Goal: Navigation & Orientation: Understand site structure

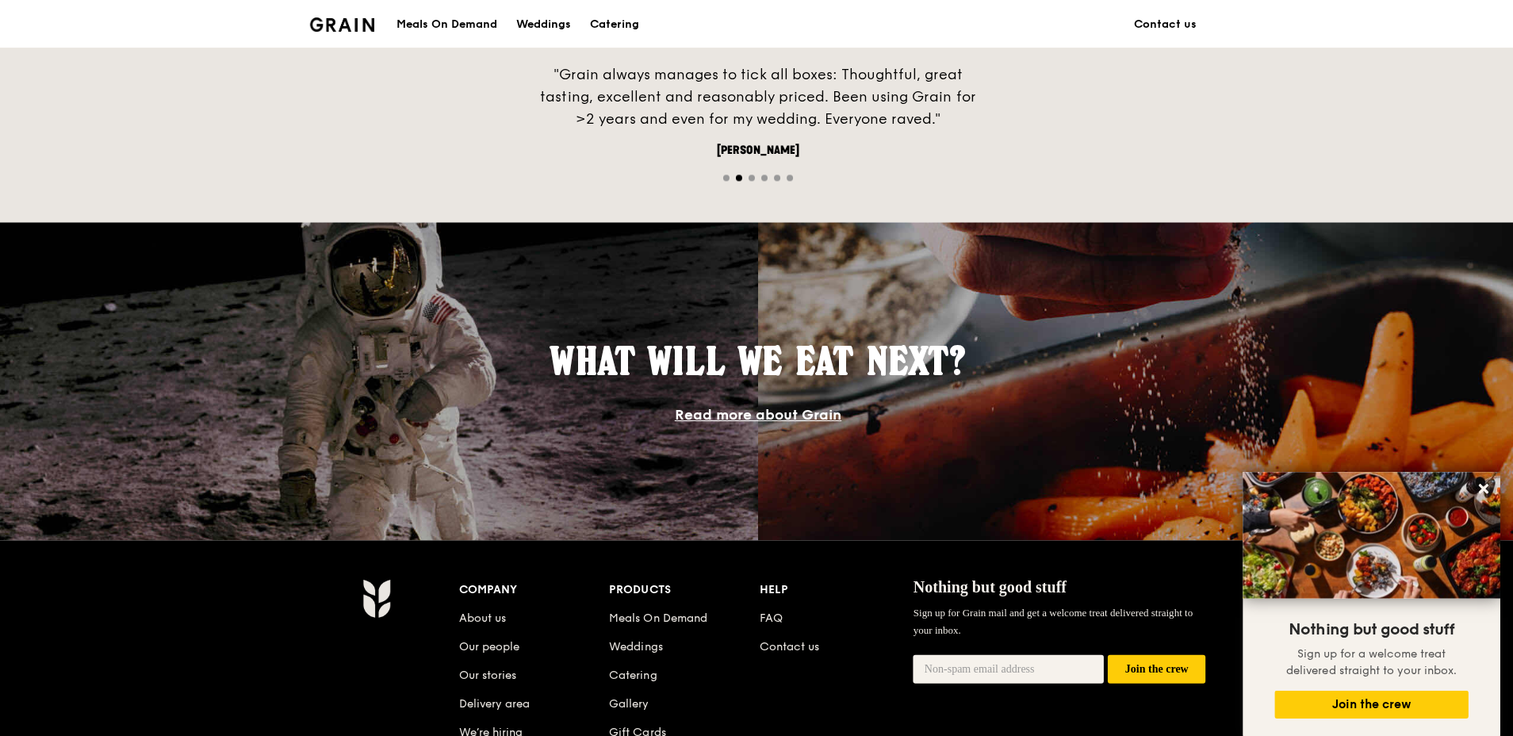
scroll to position [1267, 0]
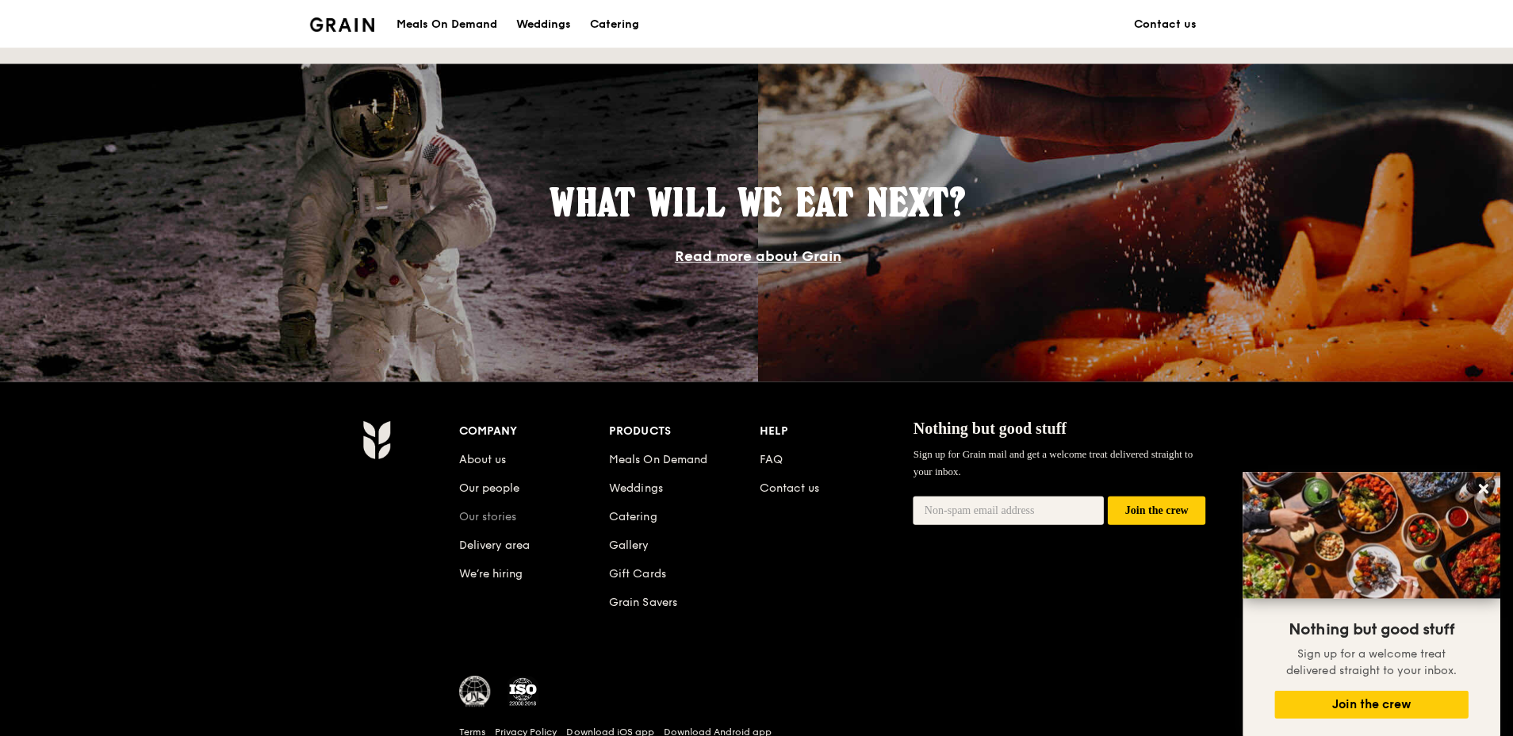
click at [488, 515] on link "Our stories" at bounding box center [486, 514] width 57 height 13
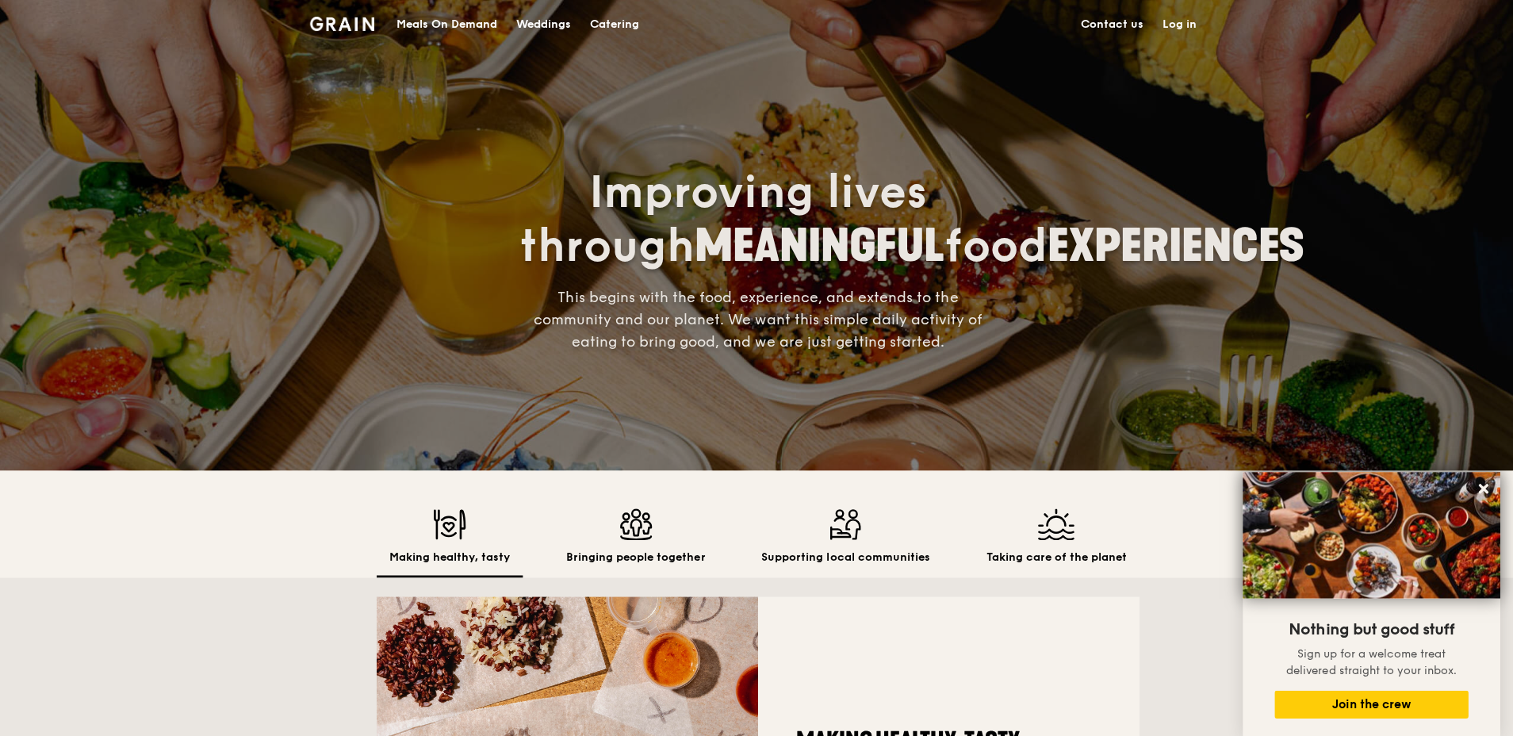
click at [340, 17] on img at bounding box center [341, 24] width 64 height 14
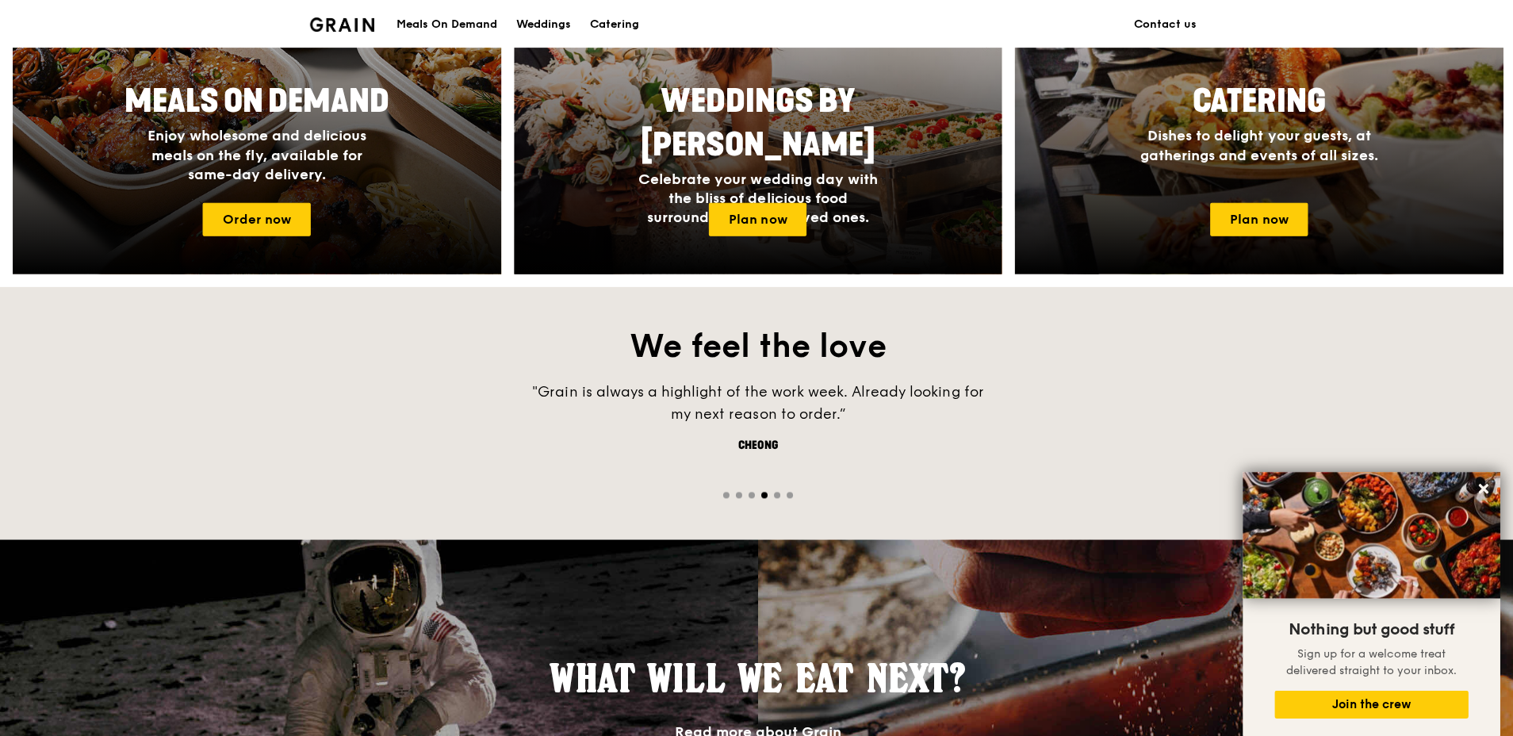
scroll to position [1109, 0]
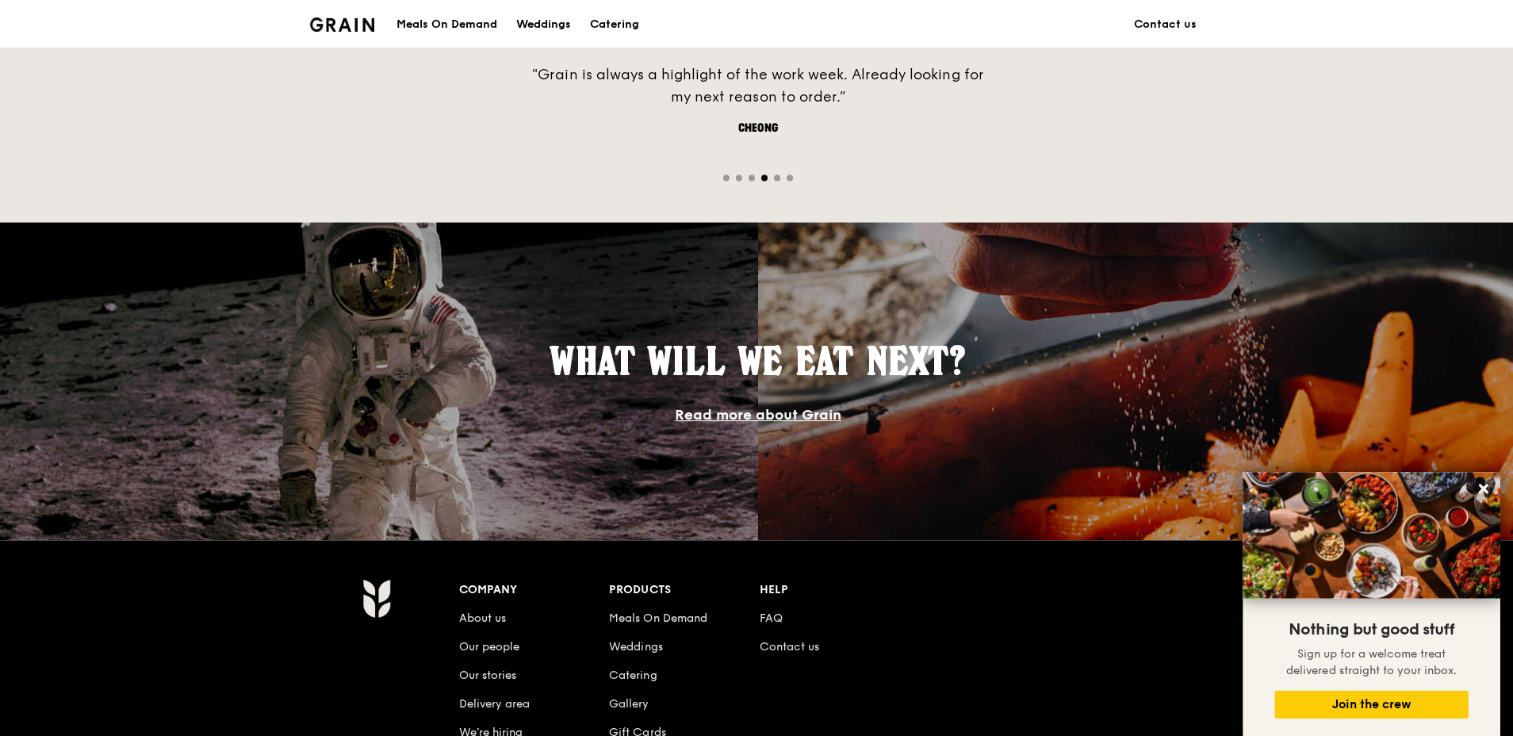
click at [756, 412] on link "Read more about Grain" at bounding box center [756, 413] width 167 height 17
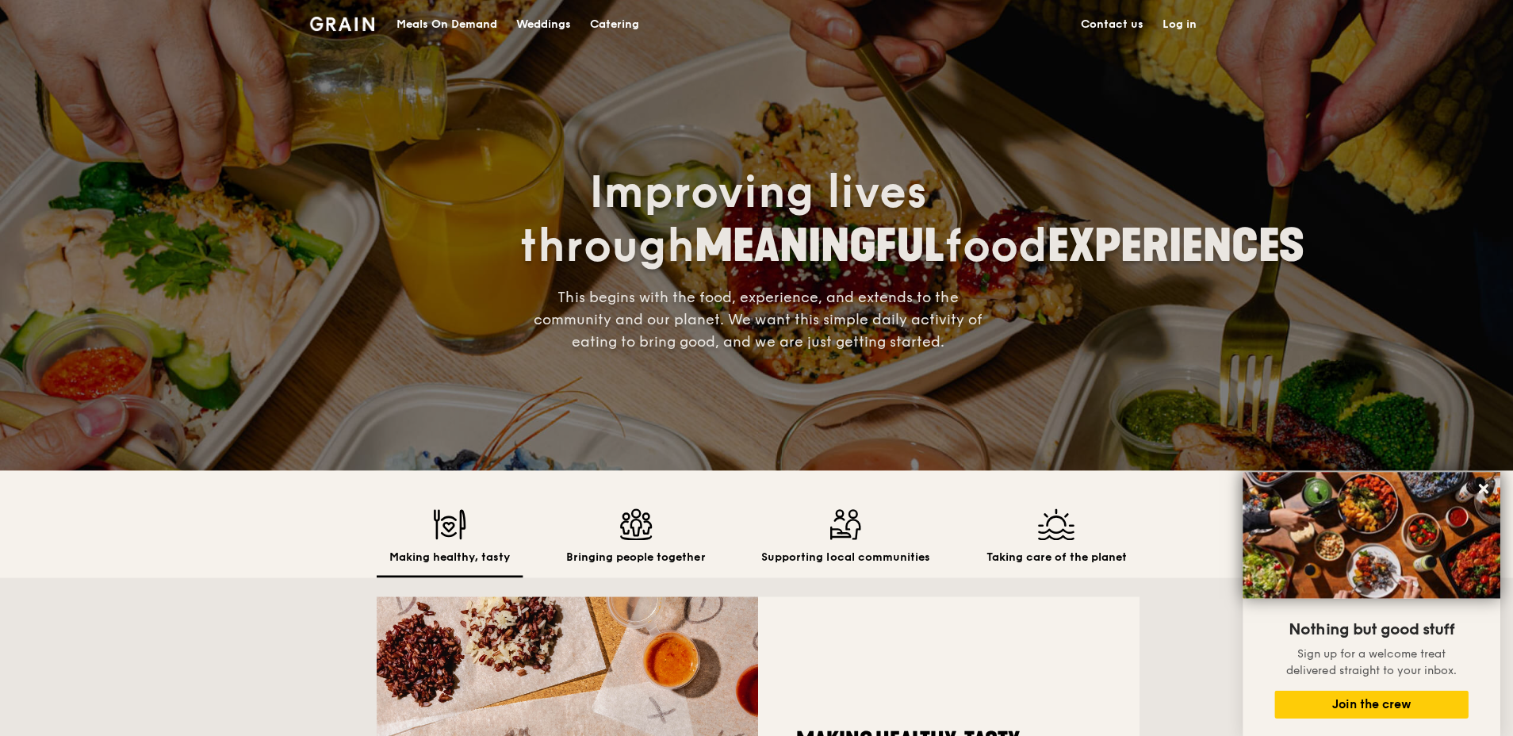
click at [1112, 23] on link "Contact us" at bounding box center [1110, 25] width 82 height 48
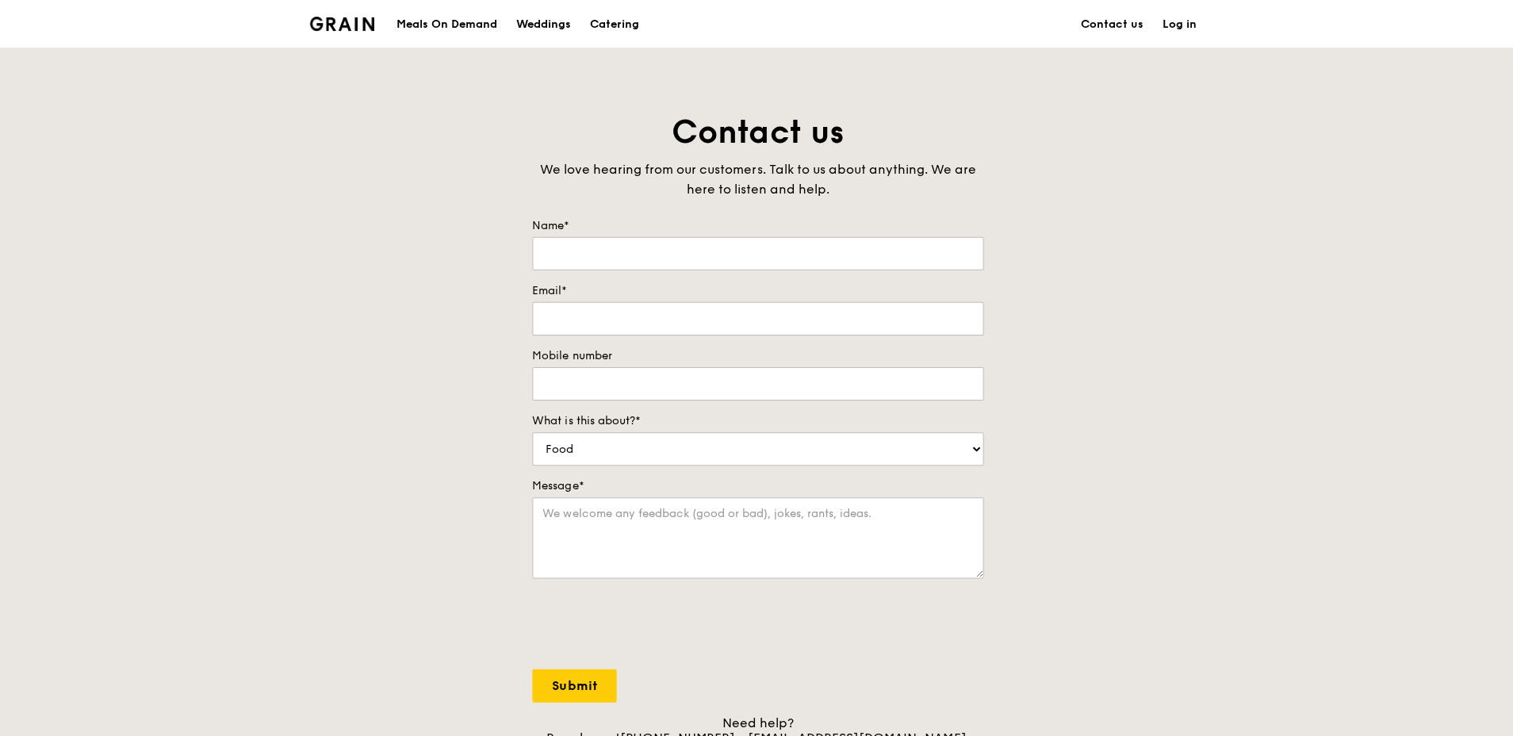
scroll to position [316, 0]
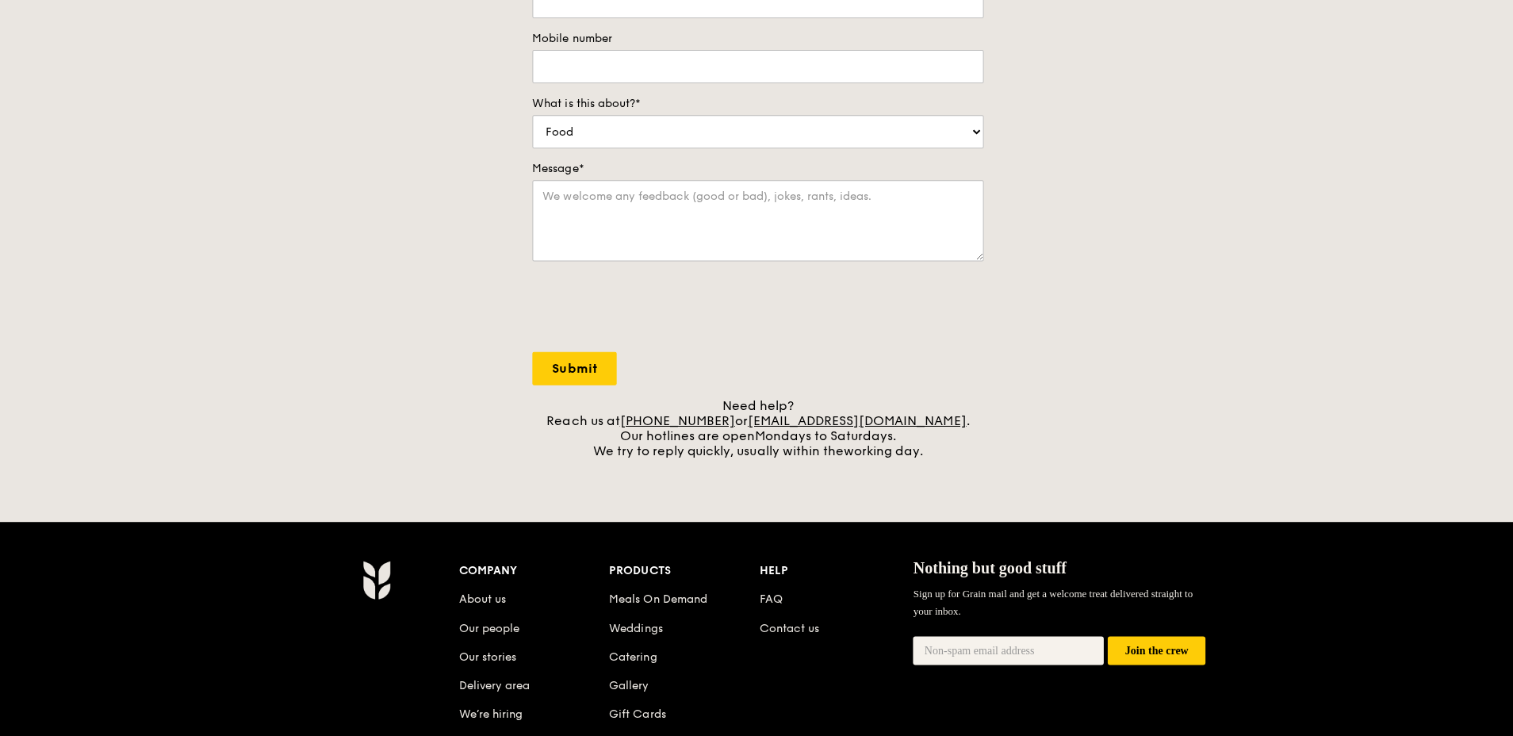
click at [1165, 249] on div "Contact us We love hearing from our customers. Talk to us about anything. We ar…" at bounding box center [756, 126] width 1513 height 663
click at [1296, 401] on div "Contact us We love hearing from our customers. Talk to us about anything. We ar…" at bounding box center [756, 126] width 1513 height 663
click at [1049, 481] on div "Grain logo Meals On Demand Weddings Catering Contact us Log in Contact us We lo…" at bounding box center [756, 323] width 1513 height 1278
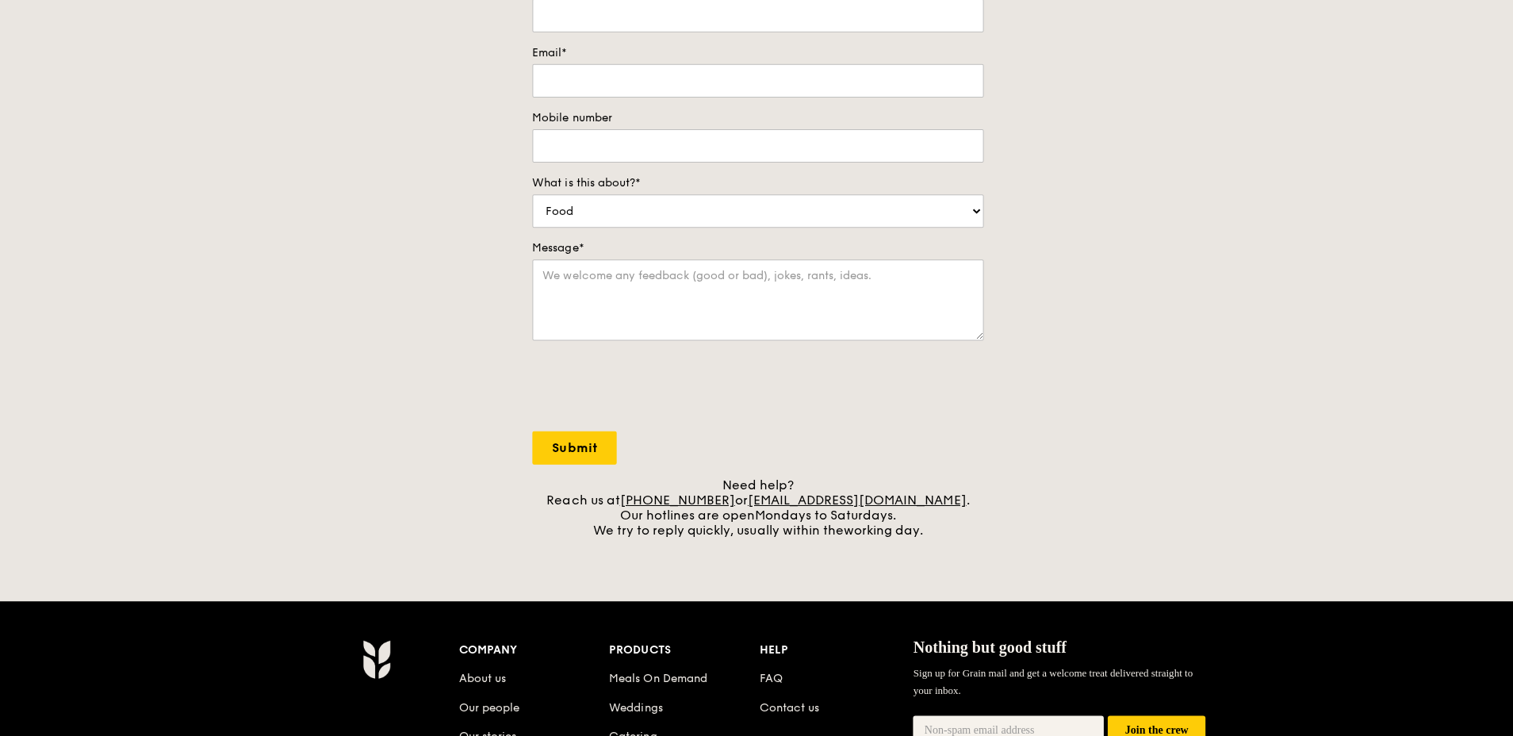
scroll to position [396, 0]
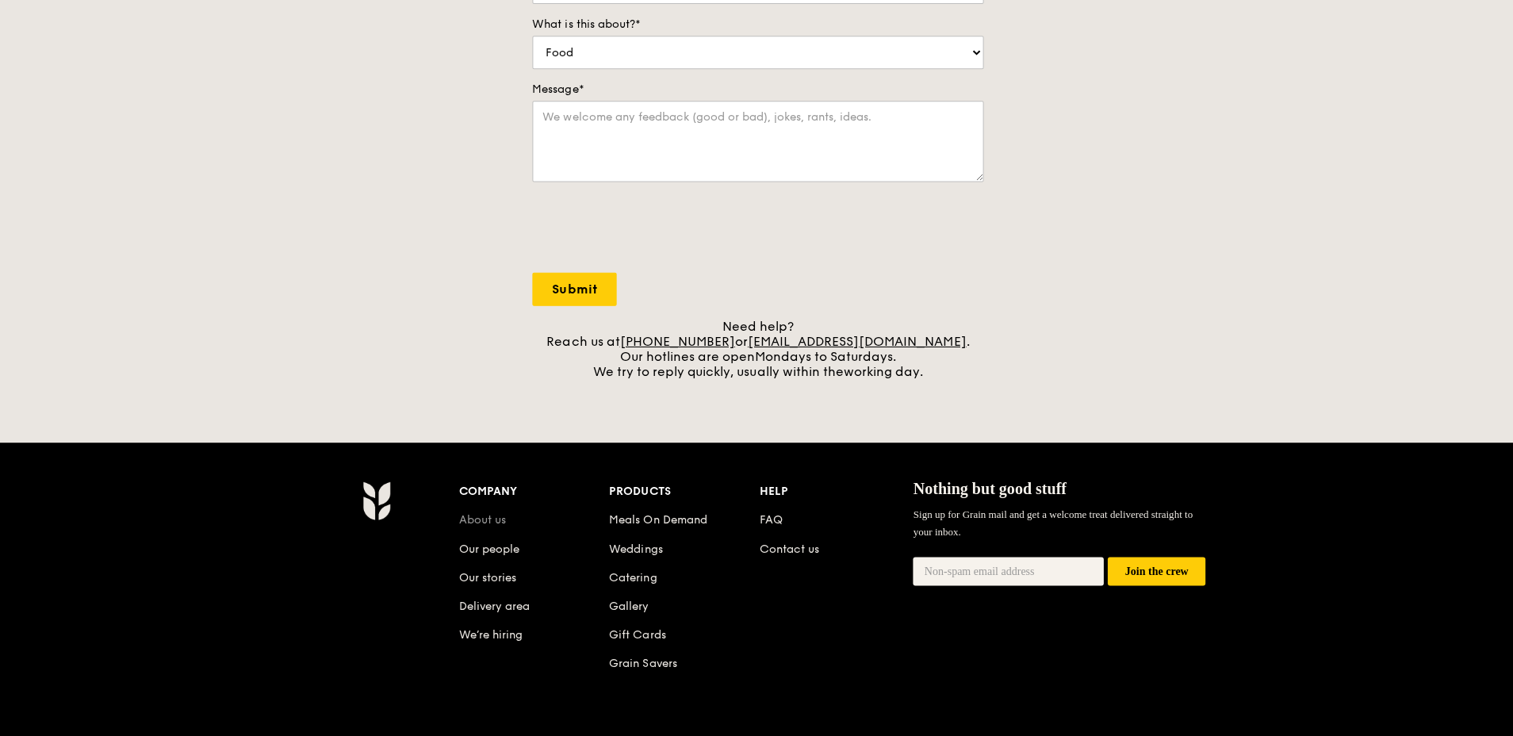
click at [491, 517] on link "About us" at bounding box center [481, 518] width 47 height 13
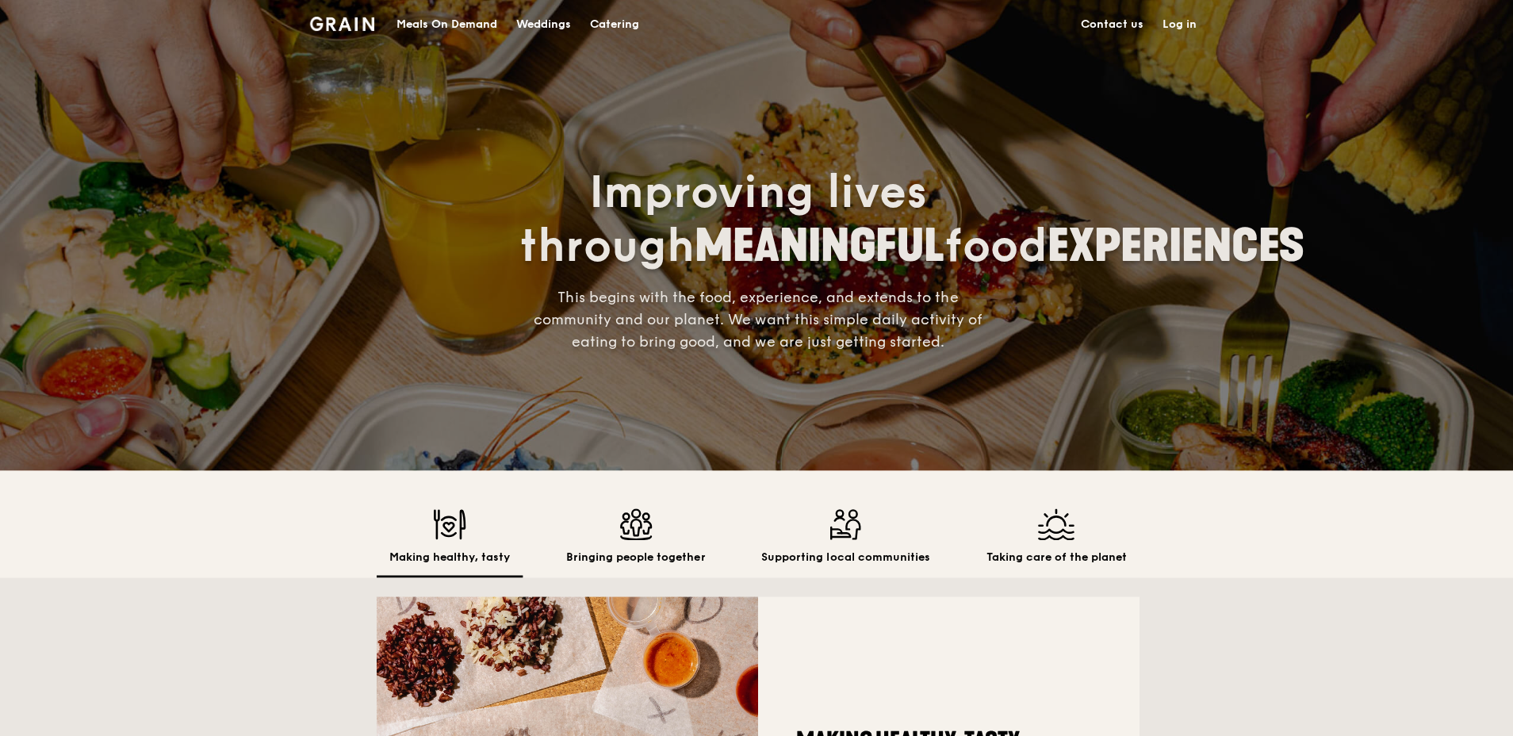
click at [448, 21] on div "Meals On Demand" at bounding box center [446, 25] width 101 height 48
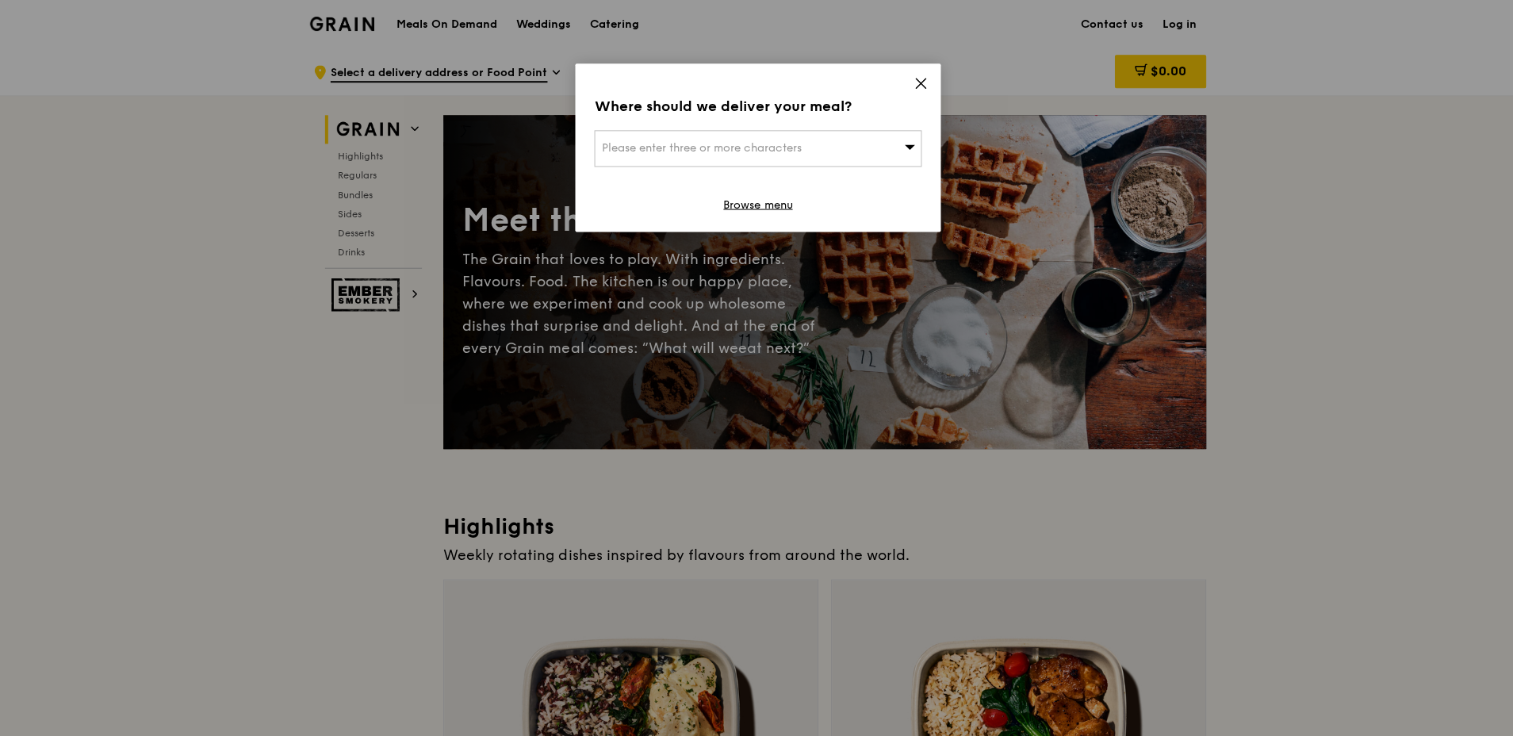
click at [915, 78] on icon at bounding box center [919, 83] width 14 height 14
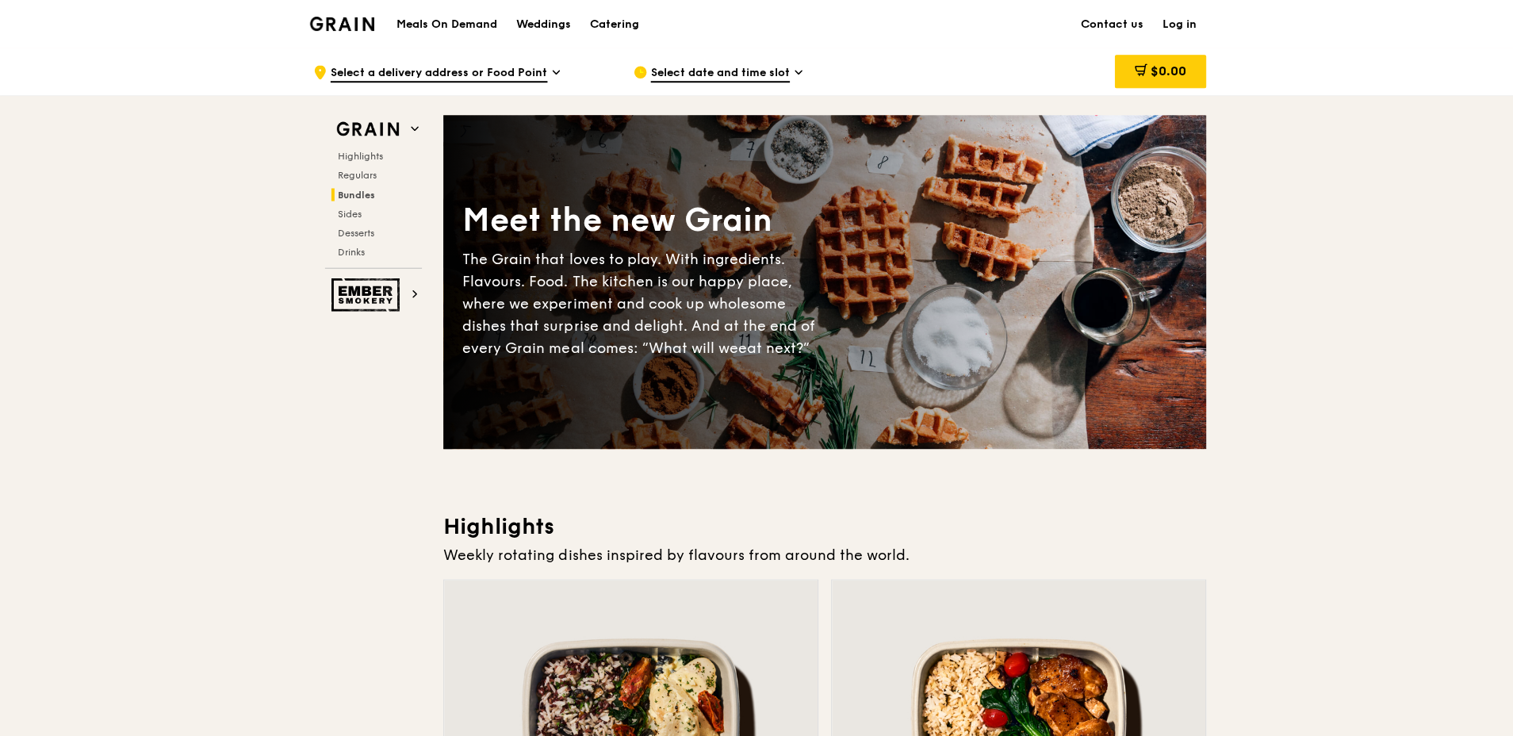
click at [361, 20] on img at bounding box center [341, 24] width 64 height 14
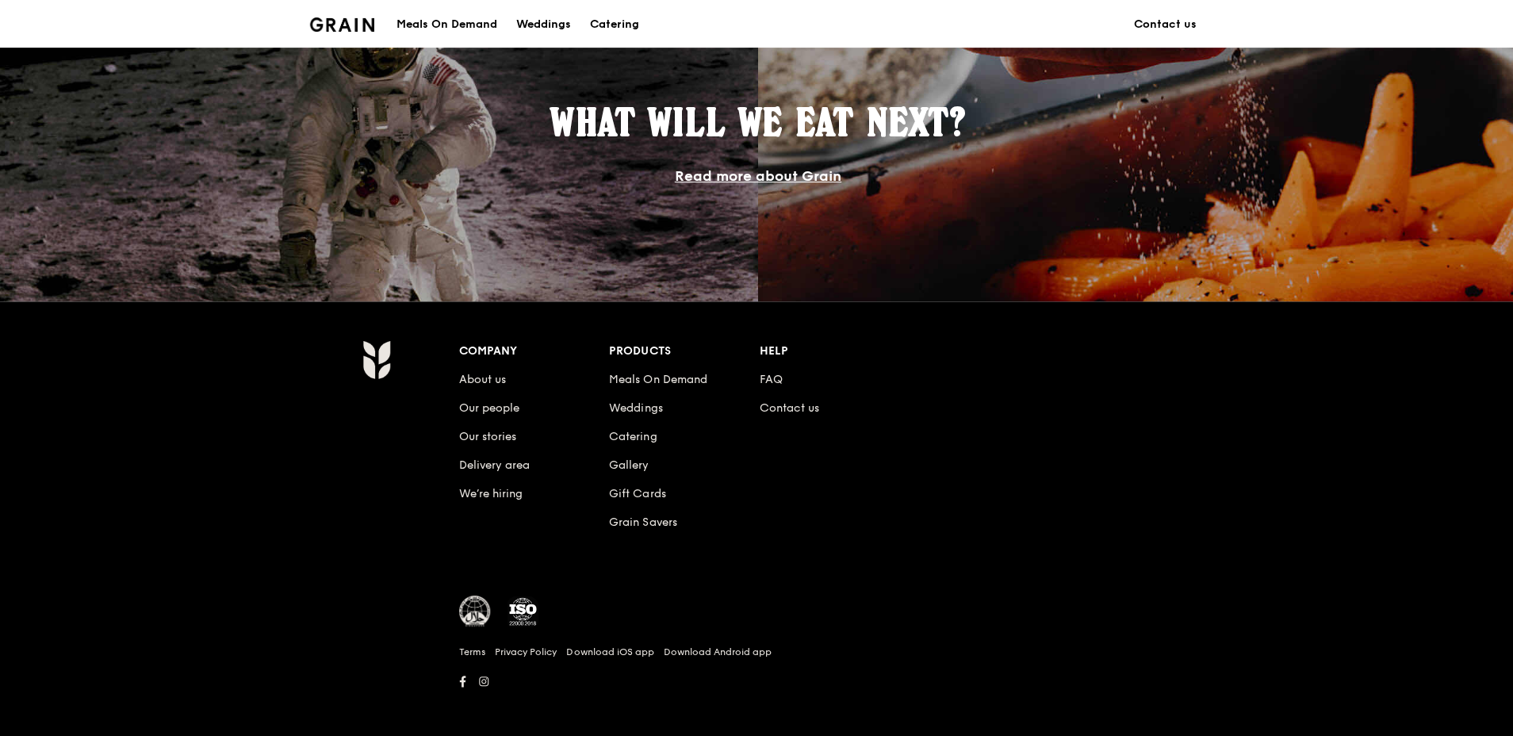
scroll to position [1188, 0]
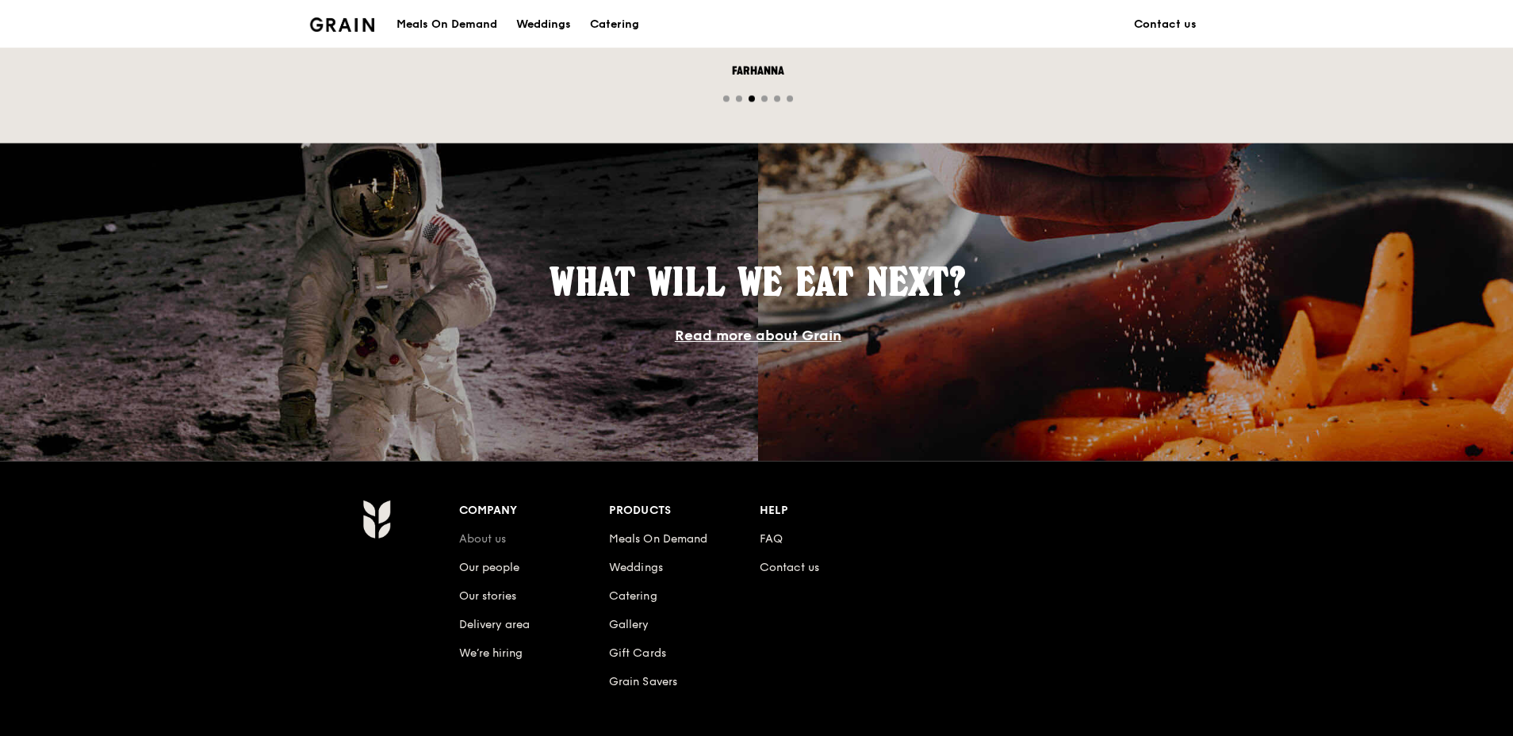
click at [494, 534] on link "About us" at bounding box center [481, 536] width 47 height 13
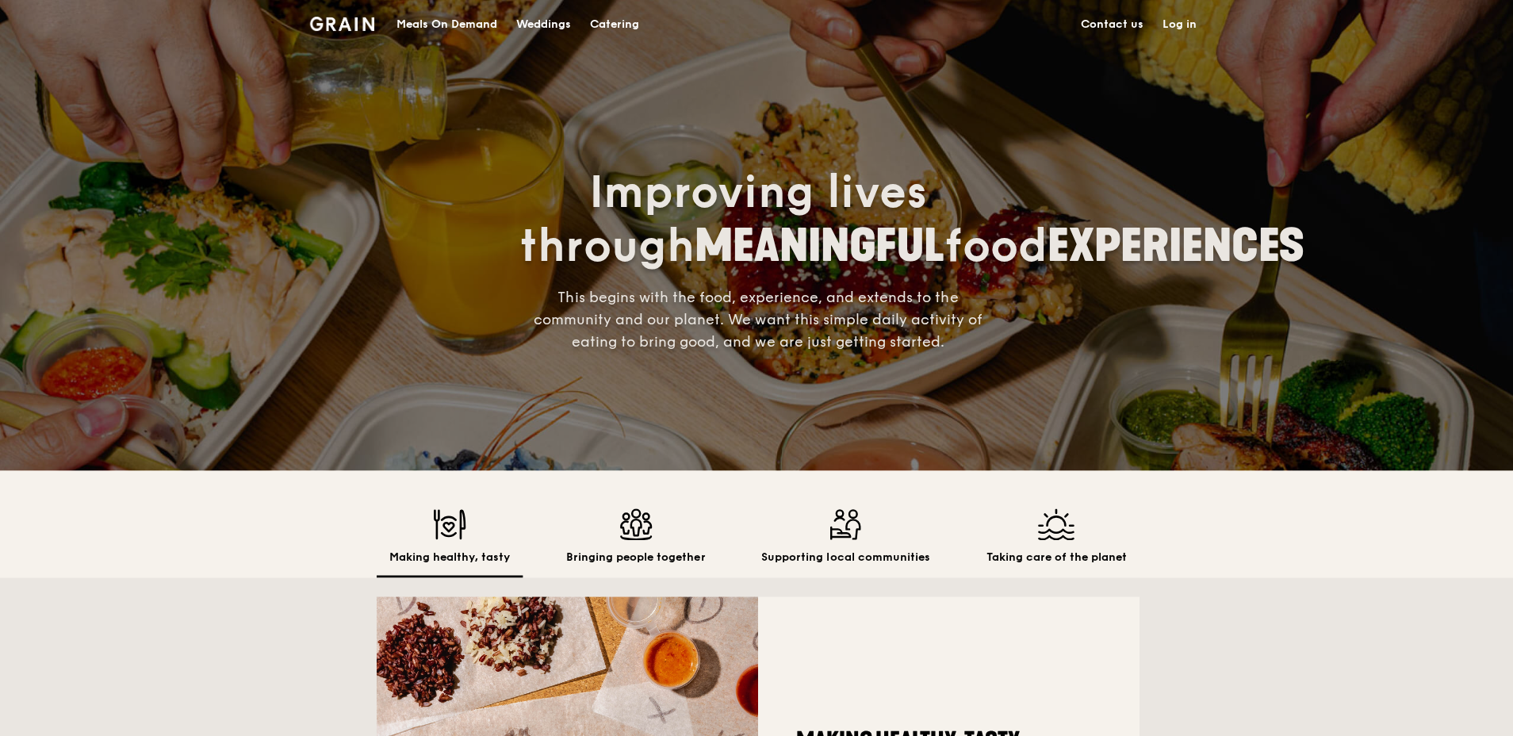
click at [355, 24] on img at bounding box center [341, 24] width 64 height 14
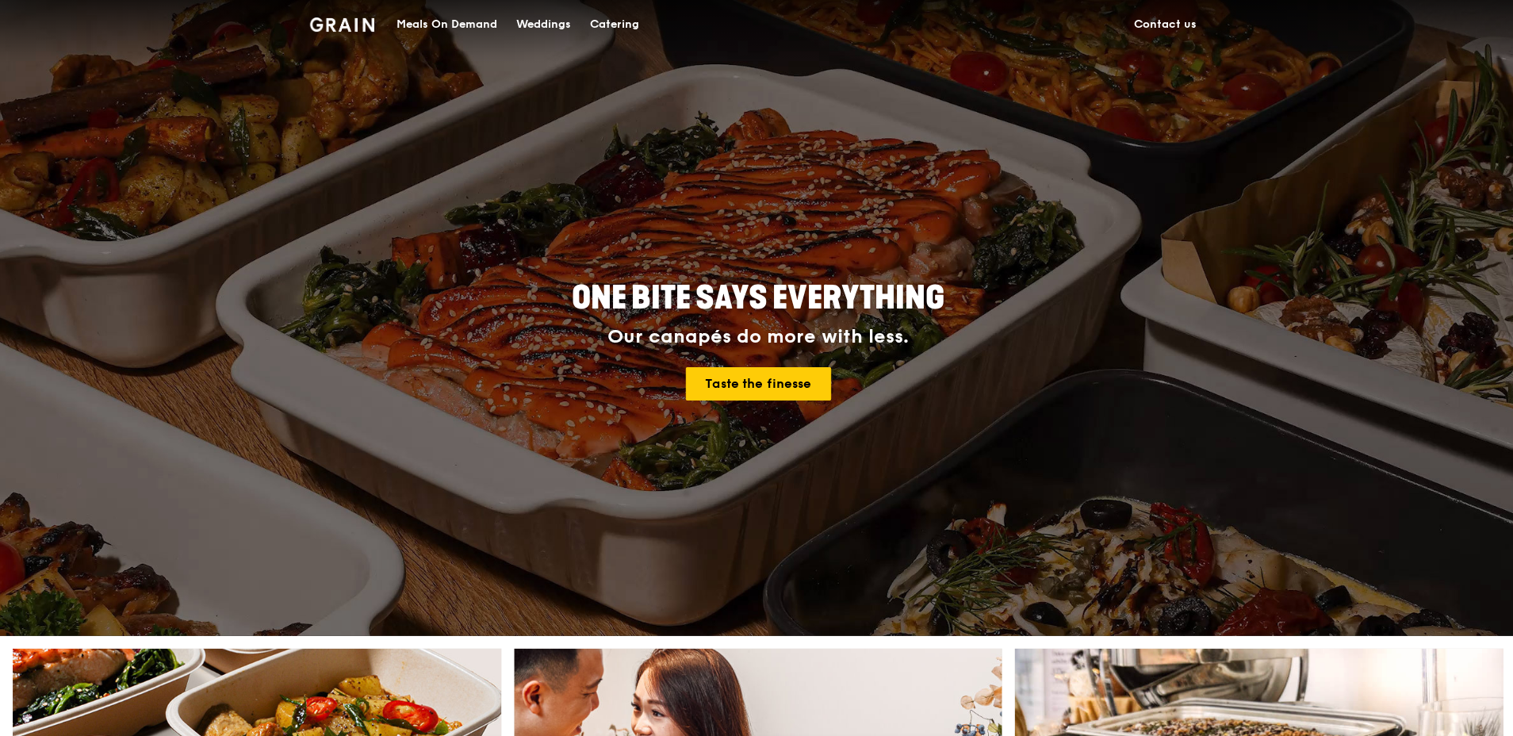
scroll to position [79, 0]
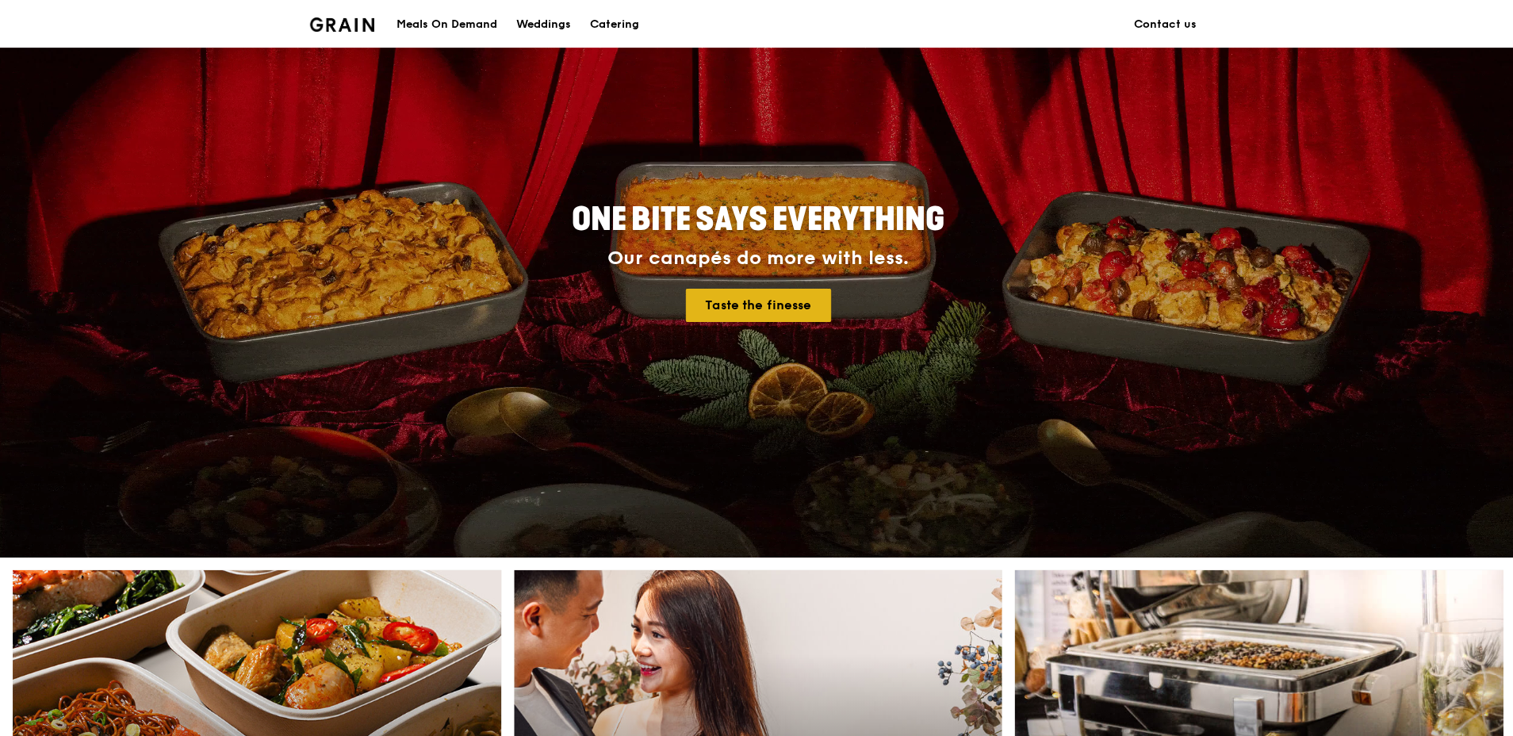
click at [743, 304] on link "Taste the finesse" at bounding box center [756, 304] width 145 height 33
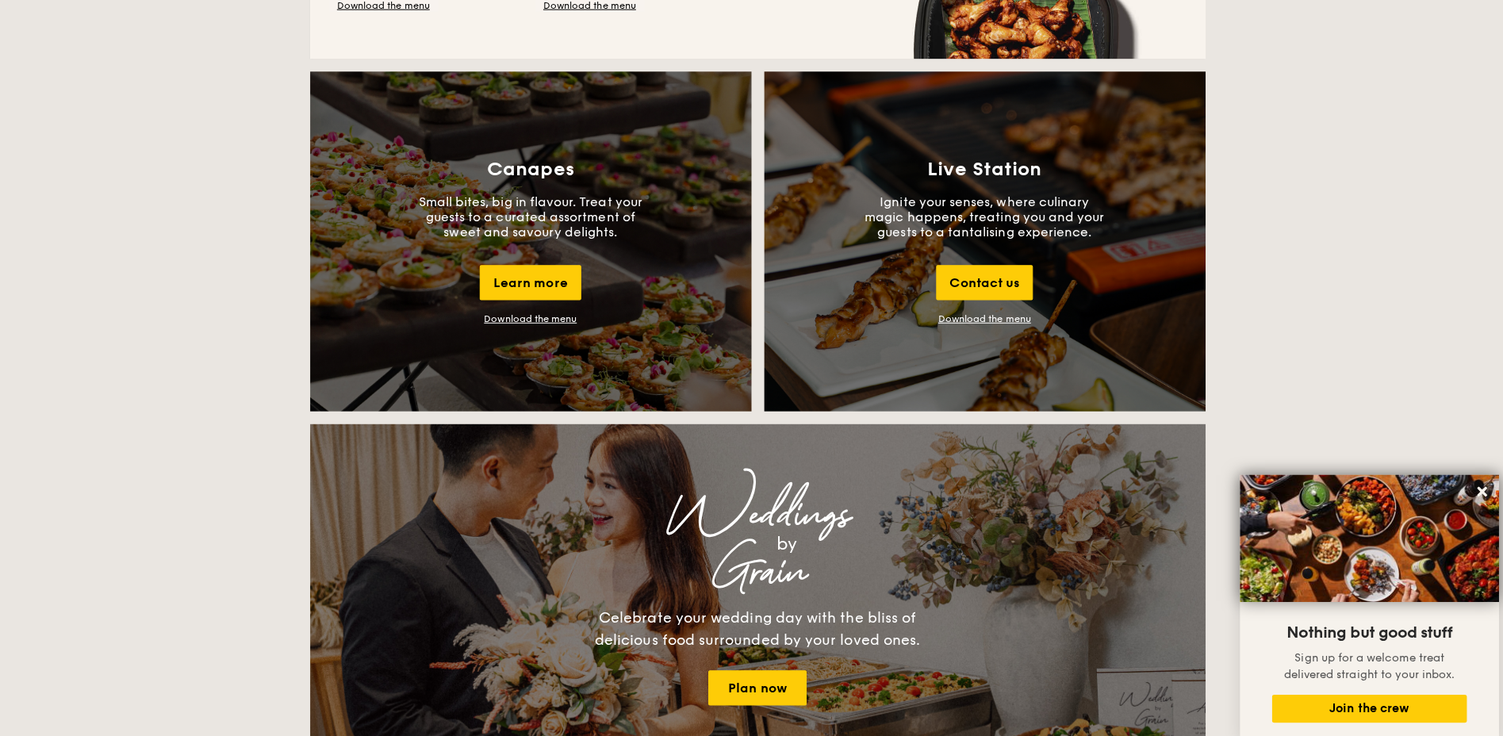
scroll to position [1823, 0]
